Goal: Navigation & Orientation: Find specific page/section

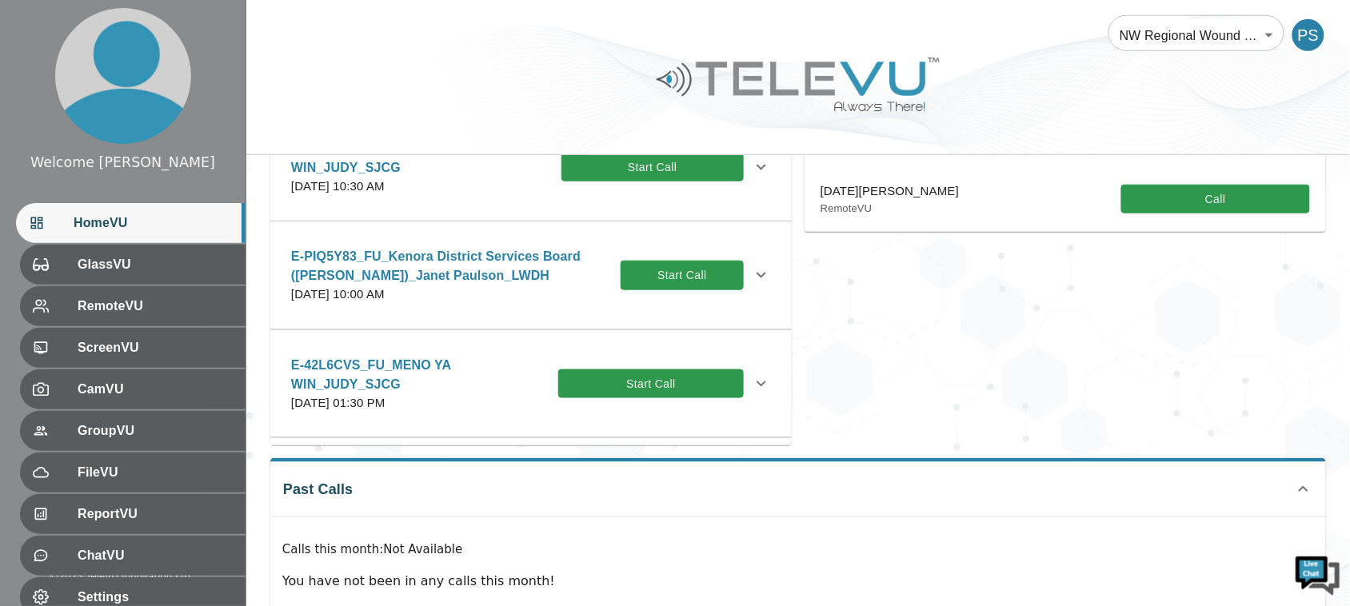
scroll to position [433, 0]
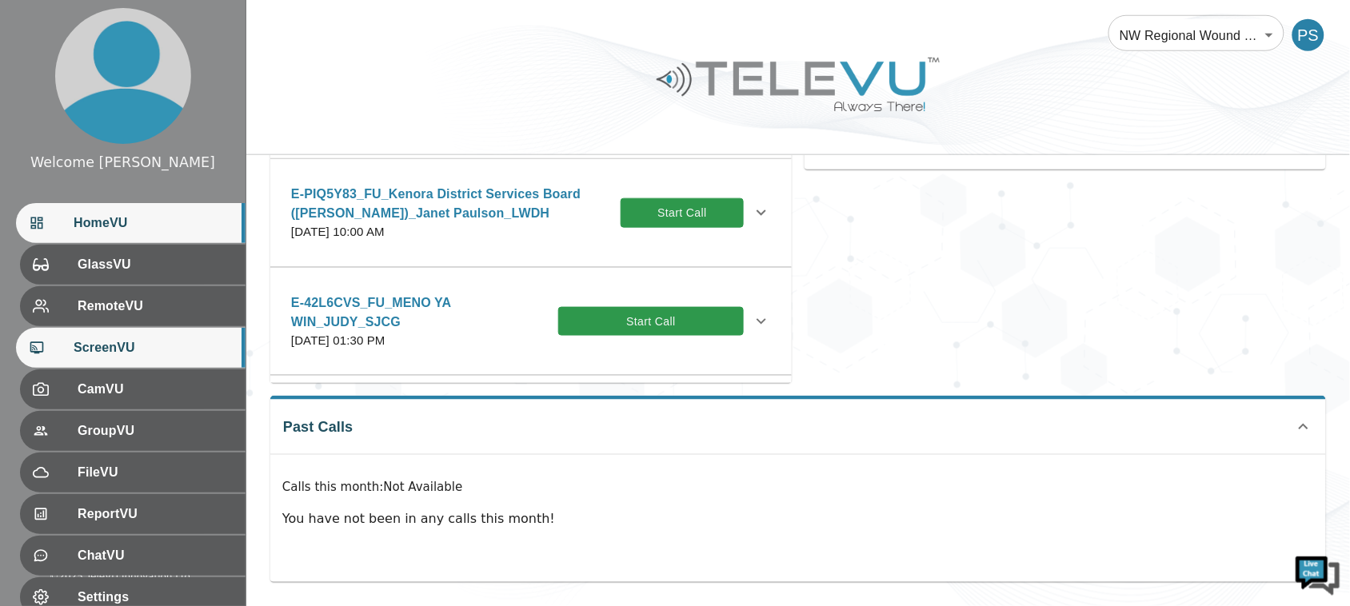
click at [77, 356] on span "ScreenVU" at bounding box center [153, 347] width 159 height 19
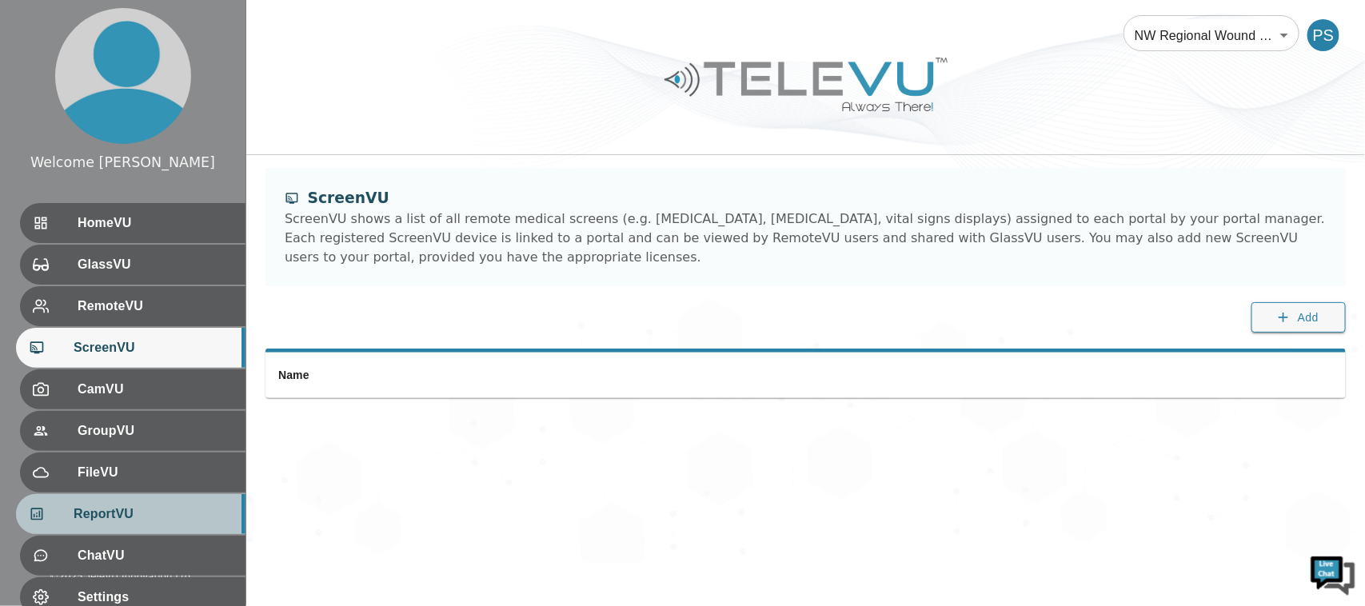
click at [96, 517] on span "ReportVU" at bounding box center [153, 514] width 159 height 19
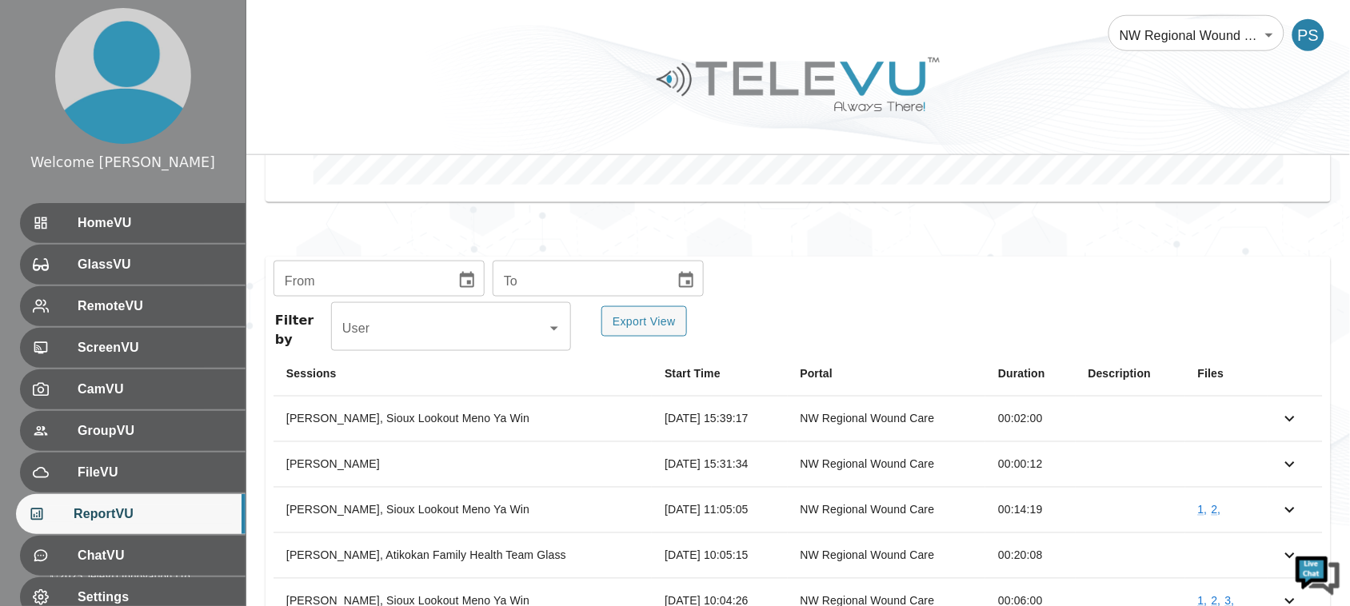
scroll to position [596, 0]
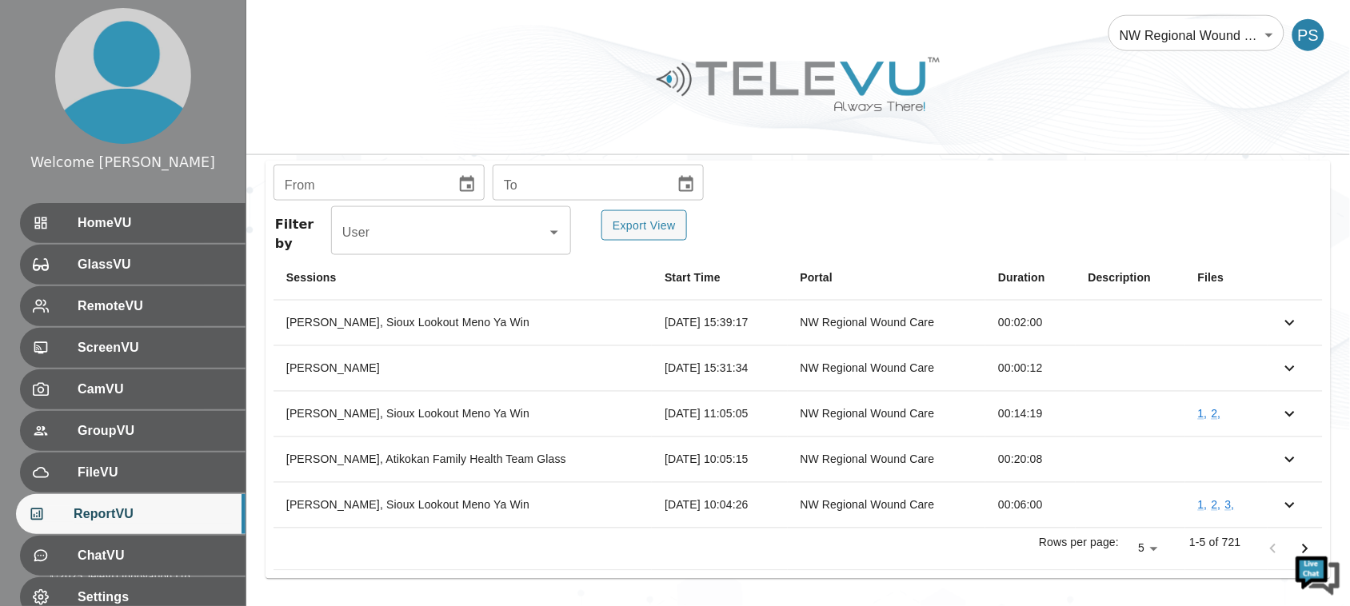
click at [854, 133] on div at bounding box center [798, 96] width 1104 height 90
click at [865, 122] on div at bounding box center [798, 96] width 1104 height 90
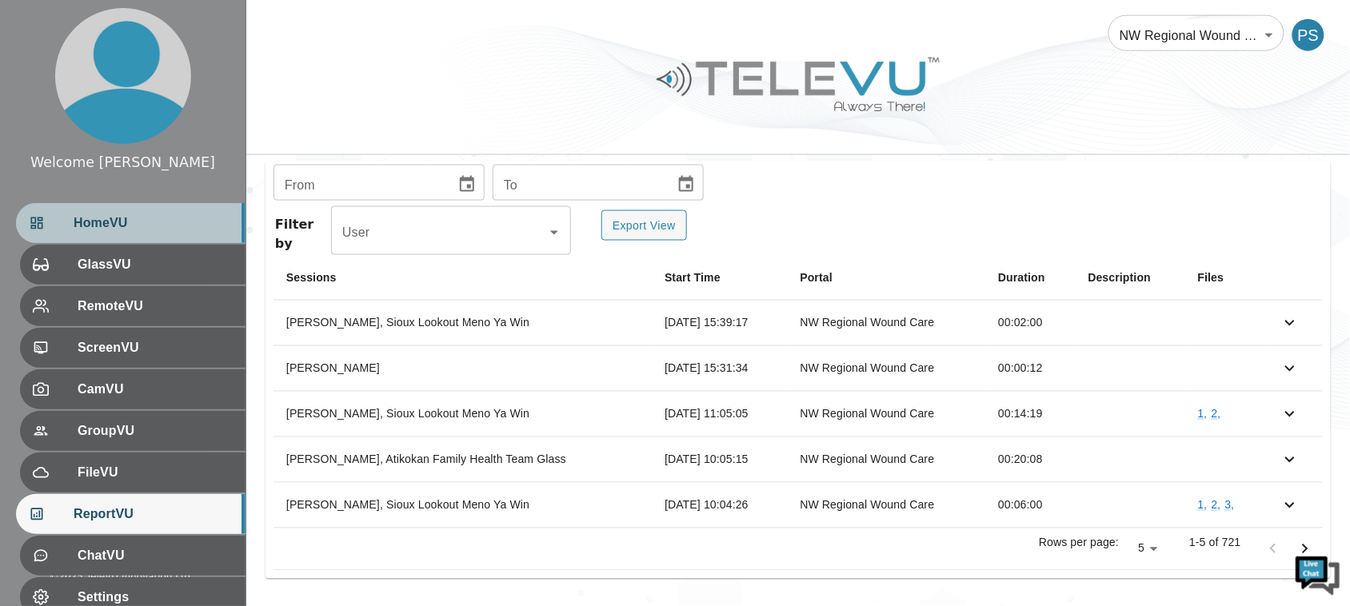
click at [182, 229] on span "HomeVU" at bounding box center [153, 223] width 159 height 19
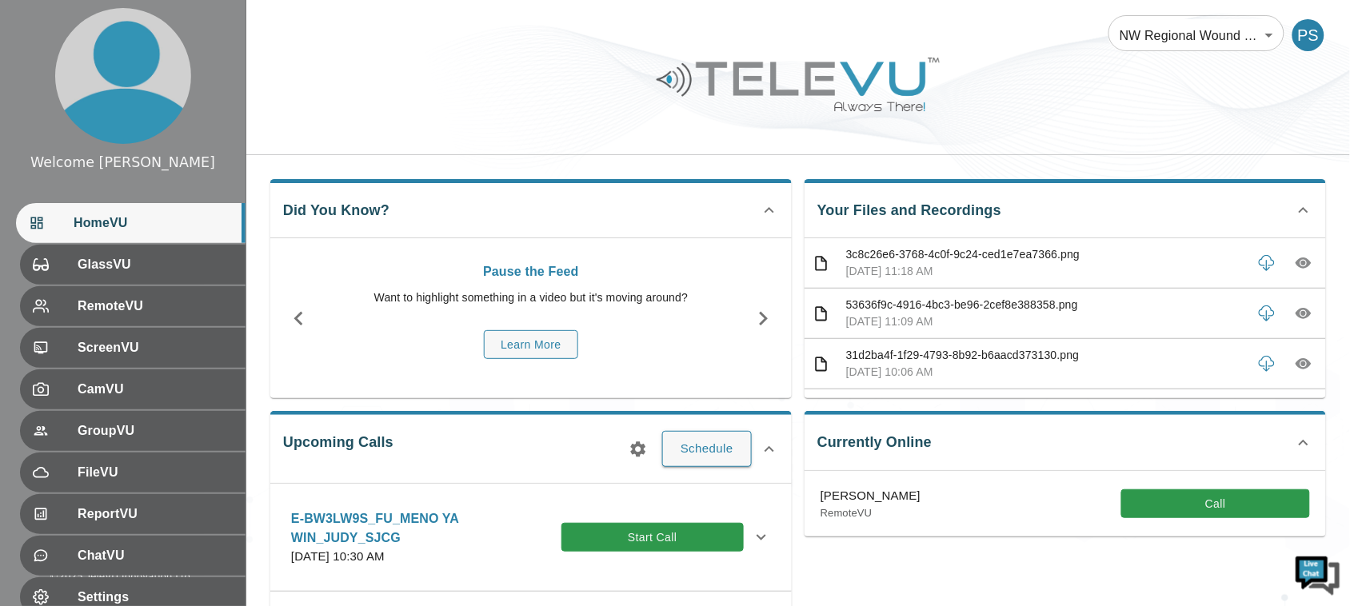
scroll to position [400, 0]
